Goal: Communication & Community: Answer question/provide support

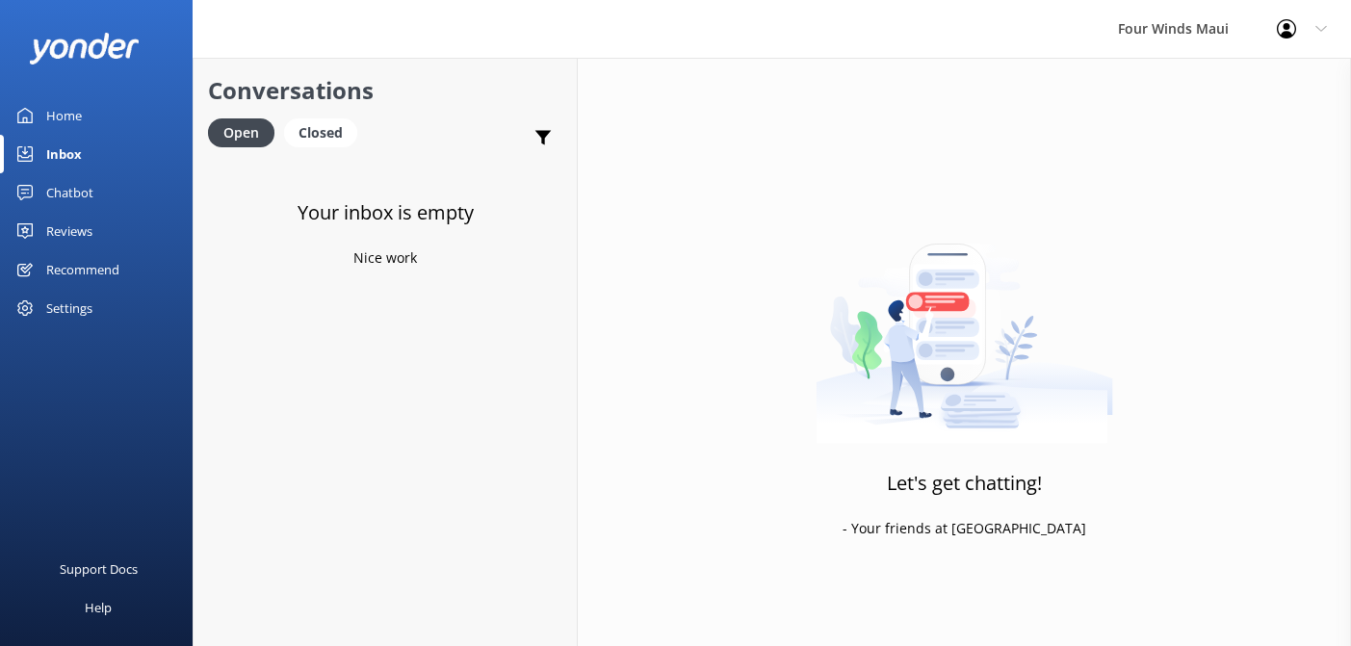
click at [84, 153] on link "Inbox" at bounding box center [96, 154] width 193 height 39
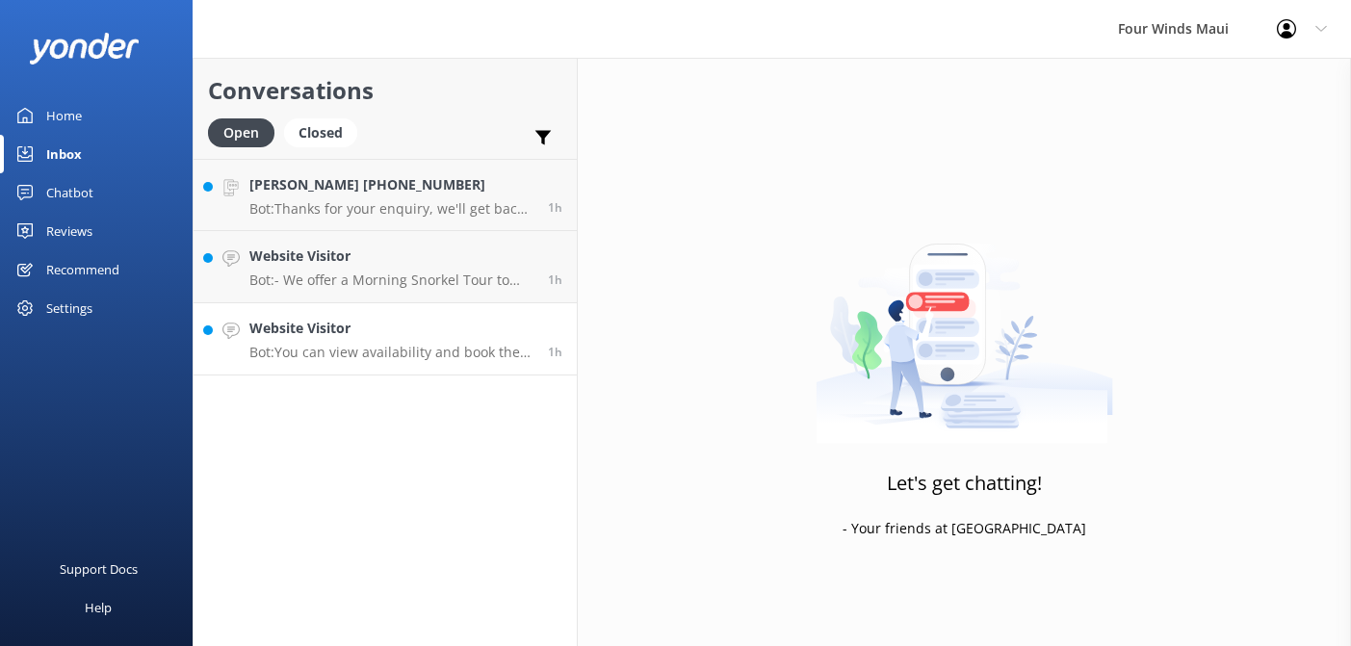
click at [457, 327] on h4 "Website Visitor" at bounding box center [391, 328] width 284 height 21
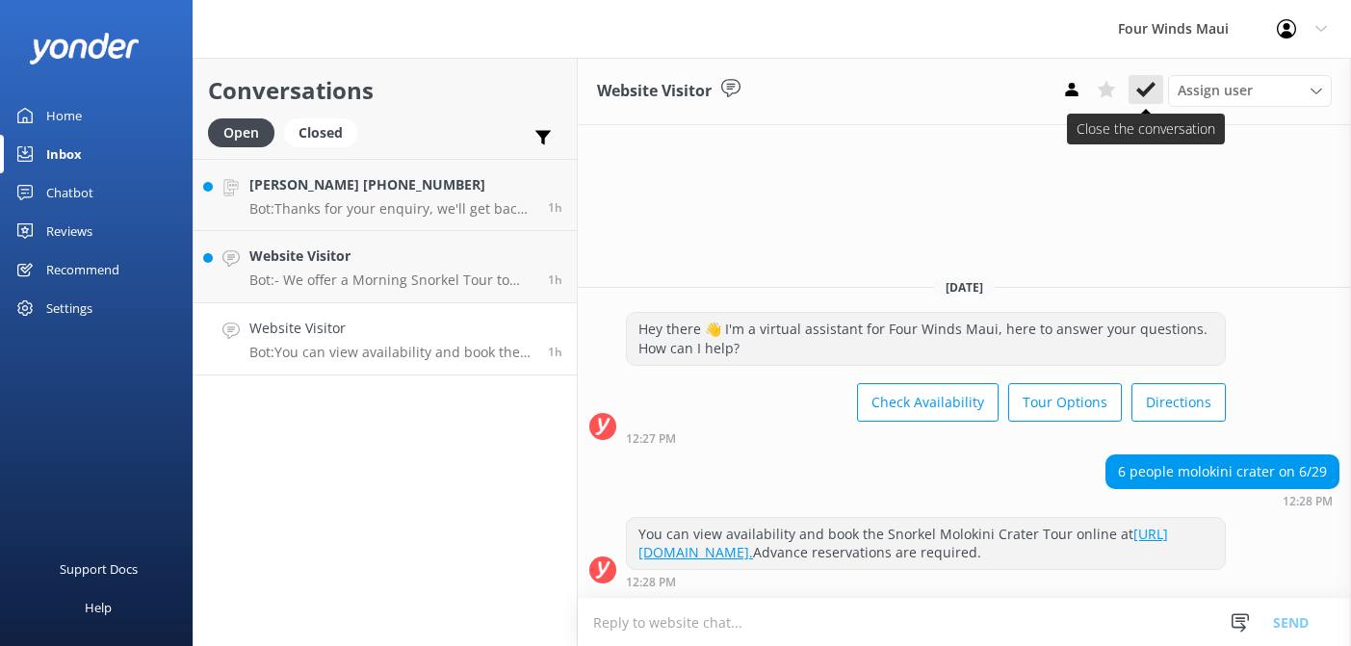
click at [1137, 91] on icon at bounding box center [1146, 89] width 19 height 19
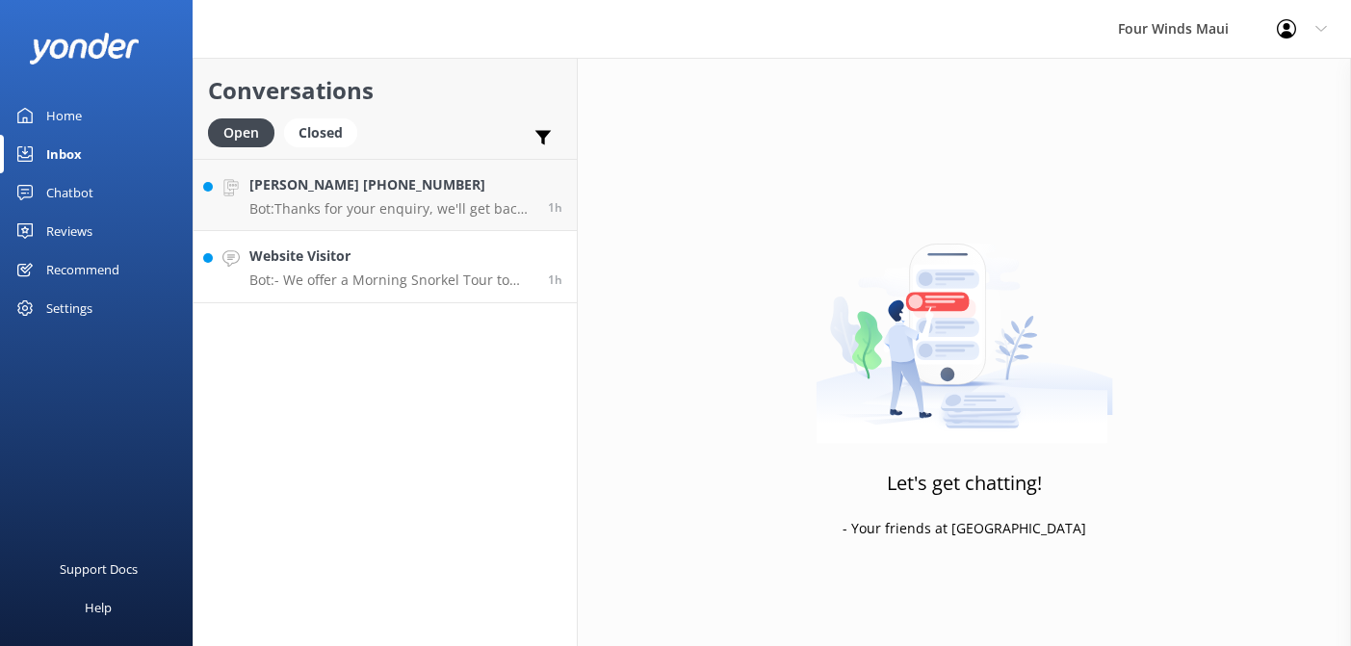
click at [317, 286] on p "Bot: - We offer a Morning Snorkel Tour to Molokini Crater: [DOMAIN_NAME][URL]. …" at bounding box center [391, 280] width 284 height 17
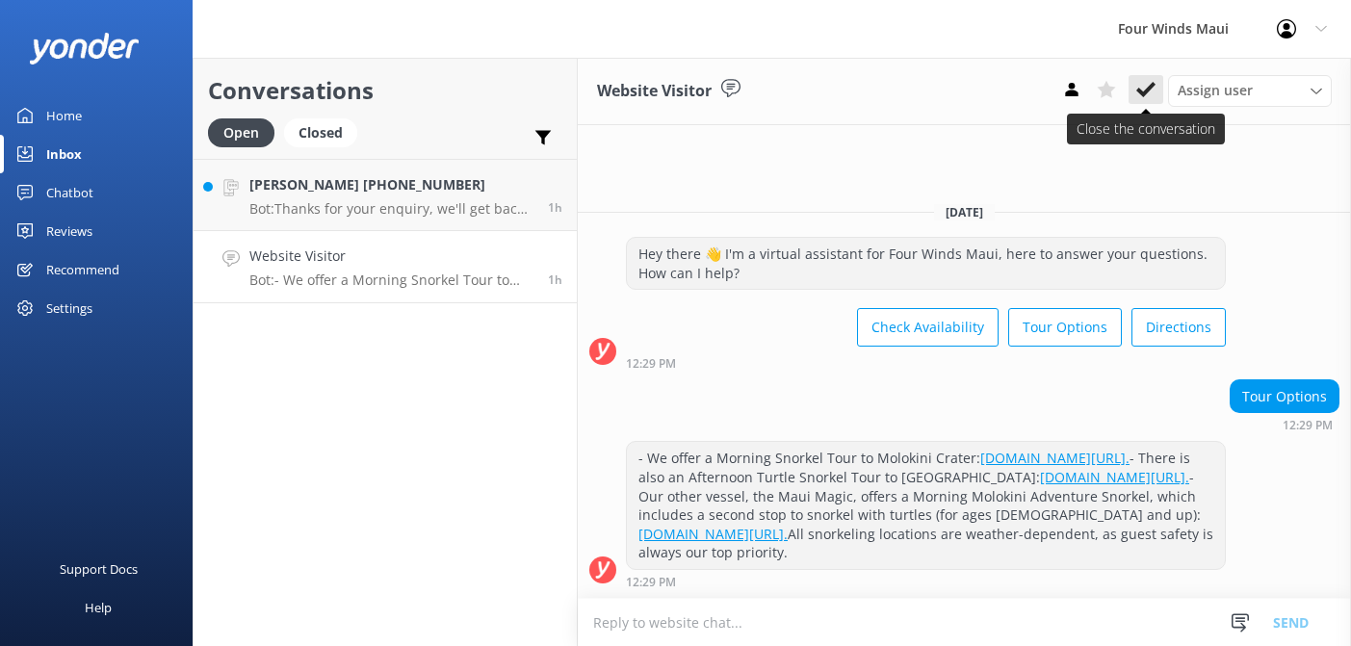
click at [1145, 80] on icon at bounding box center [1146, 89] width 19 height 19
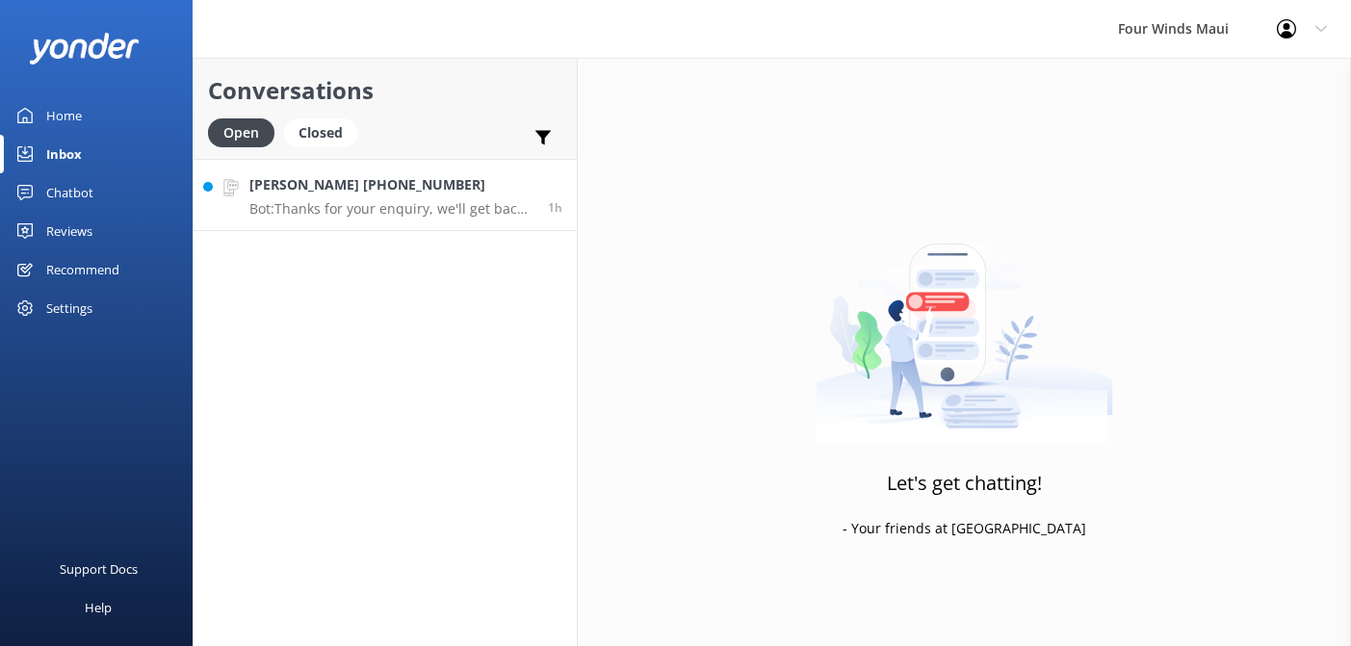
click at [409, 213] on p "Bot: Thanks for your enquiry, we'll get back to you as soon as we can during op…" at bounding box center [391, 208] width 284 height 17
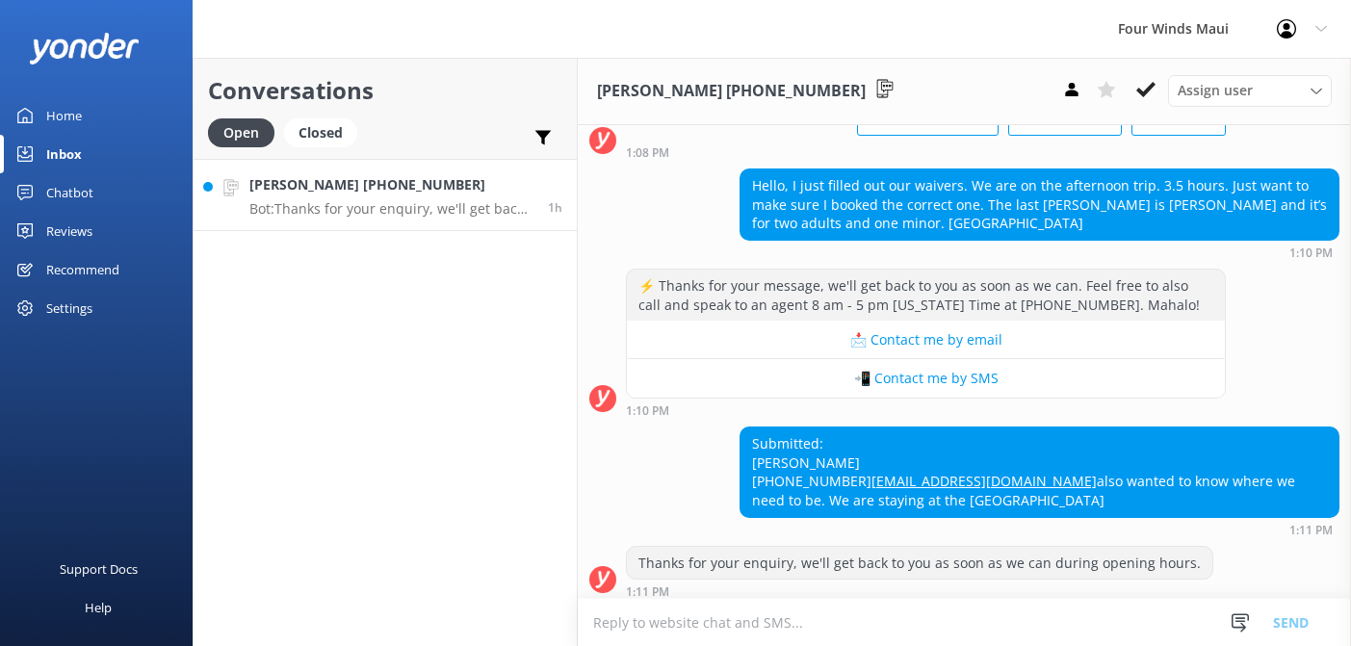
scroll to position [176, 0]
